Goal: Transaction & Acquisition: Obtain resource

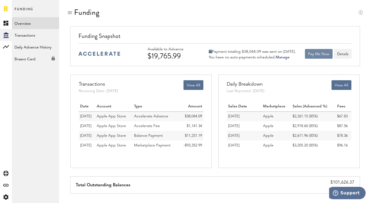
click at [318, 52] on button "Pay Me Now" at bounding box center [319, 54] width 28 height 10
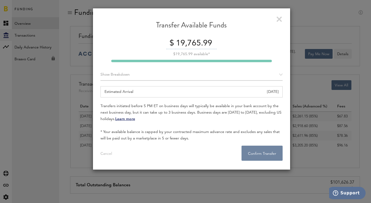
click at [258, 152] on button "Confirm Transfer . . ." at bounding box center [262, 152] width 41 height 15
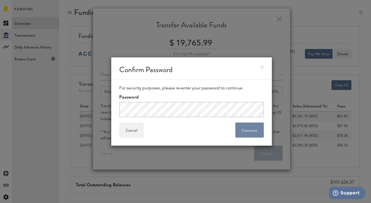
click at [249, 128] on button "Continue" at bounding box center [249, 129] width 28 height 15
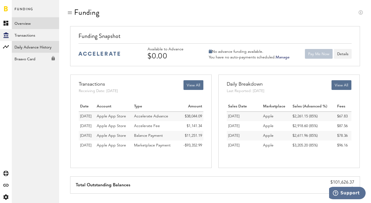
click at [38, 44] on link "Daily Advance History" at bounding box center [35, 47] width 47 height 12
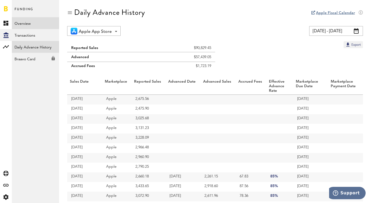
click at [43, 24] on link "Overview" at bounding box center [35, 23] width 47 height 12
